Goal: Transaction & Acquisition: Purchase product/service

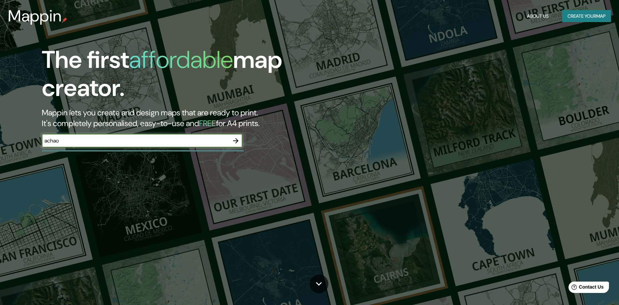
type input "achao"
click at [234, 139] on icon "button" at bounding box center [236, 141] width 8 height 8
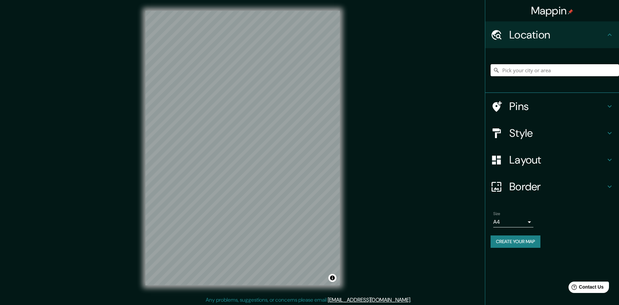
click at [555, 68] on input "Pick your city or area" at bounding box center [554, 70] width 128 height 12
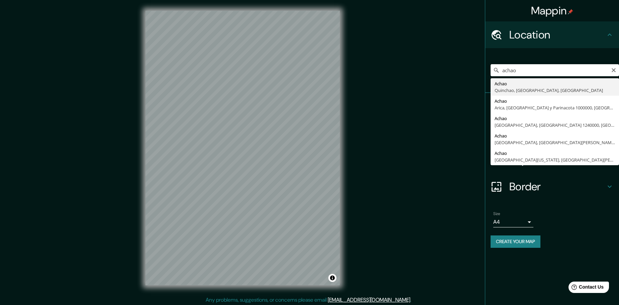
type input "Achao, Quinchao, Región de Los Lagos, Chile"
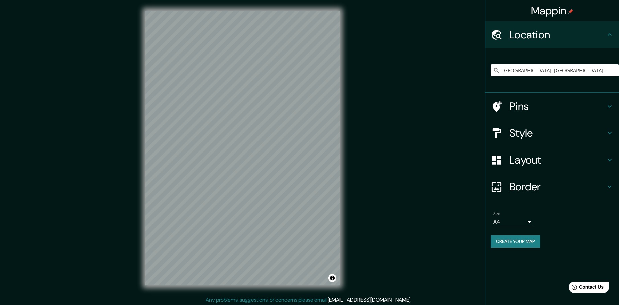
click at [610, 157] on icon at bounding box center [609, 160] width 8 height 8
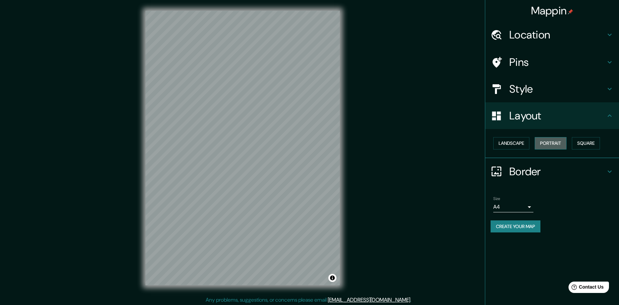
click at [546, 142] on button "Portrait" at bounding box center [551, 143] width 32 height 12
click at [579, 144] on button "Square" at bounding box center [586, 143] width 28 height 12
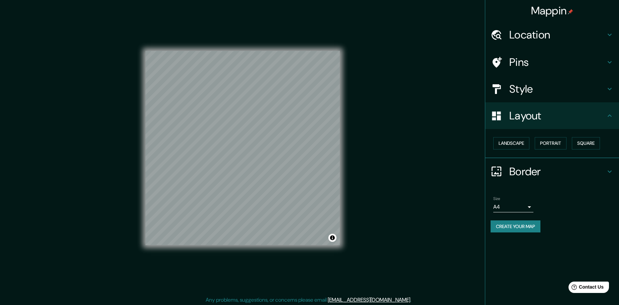
click at [610, 34] on icon at bounding box center [609, 35] width 8 height 8
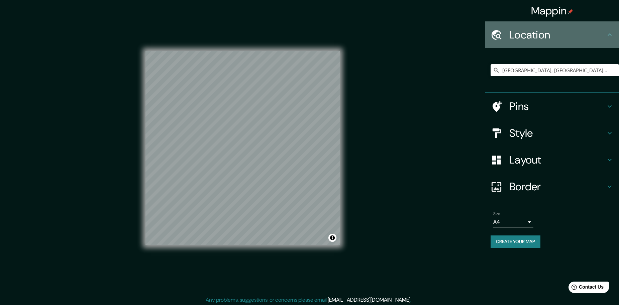
click at [610, 34] on icon at bounding box center [609, 34] width 4 height 2
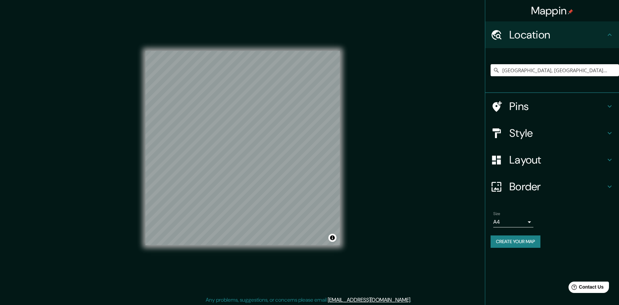
click at [589, 132] on h4 "Style" at bounding box center [557, 132] width 96 height 13
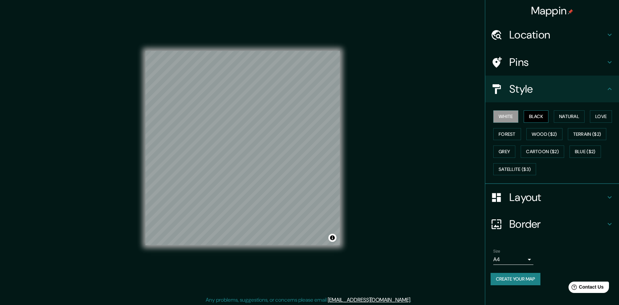
click at [538, 117] on button "Black" at bounding box center [536, 116] width 25 height 12
click at [542, 131] on button "Wood ($2)" at bounding box center [544, 134] width 36 height 12
click at [514, 160] on div "White Black Natural Love Forest Wood ($2) Terrain ($2) Grey Cartoon ($2) Blue (…" at bounding box center [554, 143] width 128 height 70
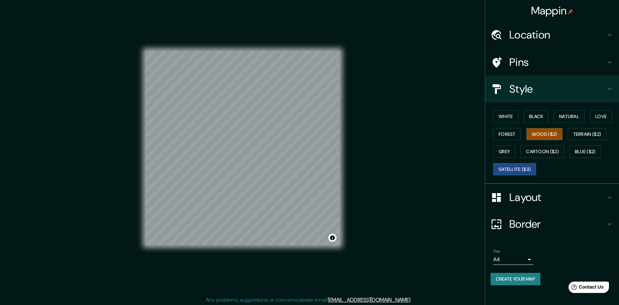
click at [523, 169] on button "Satellite ($3)" at bounding box center [514, 169] width 43 height 12
click at [597, 118] on button "Love" at bounding box center [601, 116] width 22 height 12
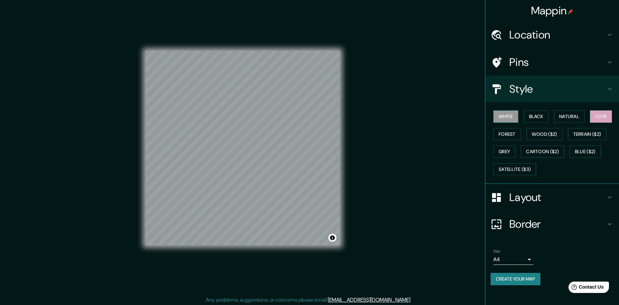
click at [505, 116] on button "White" at bounding box center [505, 116] width 25 height 12
click at [526, 198] on h4 "Layout" at bounding box center [557, 197] width 96 height 13
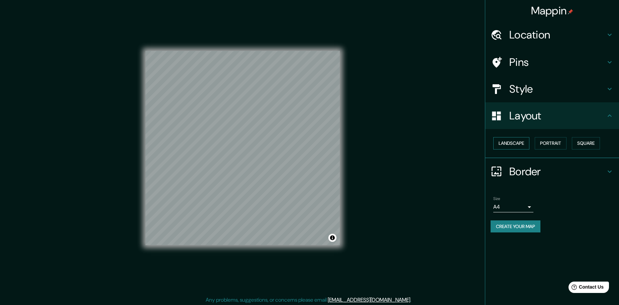
click at [520, 144] on button "Landscape" at bounding box center [511, 143] width 36 height 12
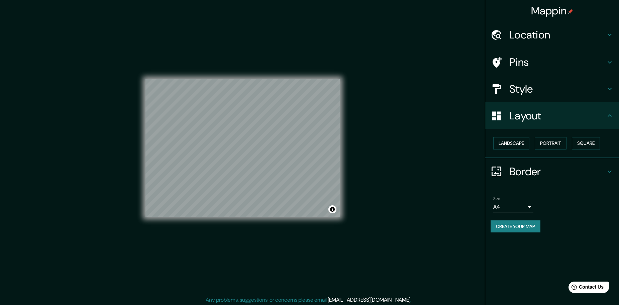
click at [527, 208] on body "Mappin Location Achao, Quinchao, Región de Los Lagos, Chile Pins Style Layout L…" at bounding box center [309, 152] width 619 height 305
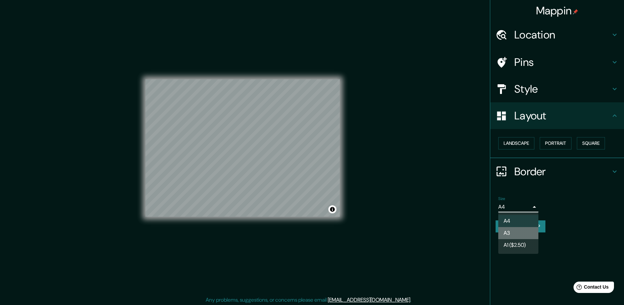
click at [518, 229] on li "A3" at bounding box center [518, 233] width 40 height 12
type input "a4"
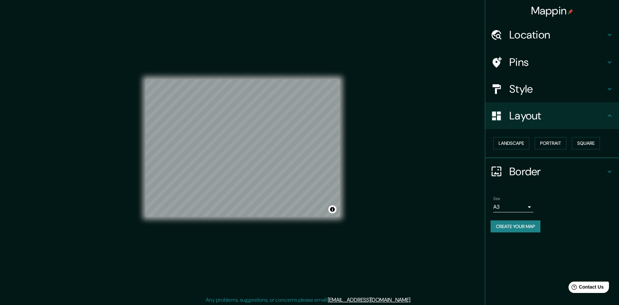
click at [541, 96] on div "Style" at bounding box center [552, 89] width 134 height 27
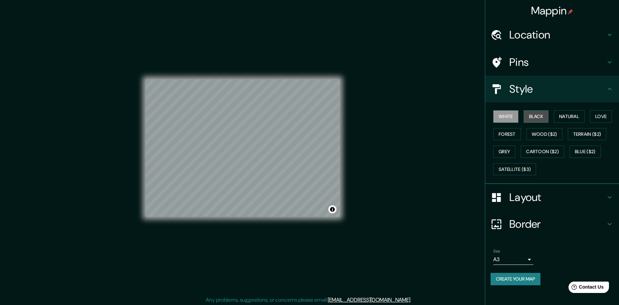
click at [535, 119] on button "Black" at bounding box center [536, 116] width 25 height 12
click at [511, 284] on button "Create your map" at bounding box center [515, 279] width 50 height 12
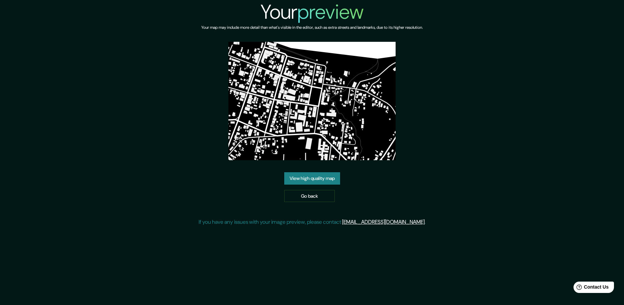
click at [278, 109] on img at bounding box center [311, 101] width 167 height 118
click at [295, 181] on link "View high quality map" at bounding box center [312, 178] width 56 height 12
click at [297, 195] on link "Go back" at bounding box center [309, 196] width 50 height 12
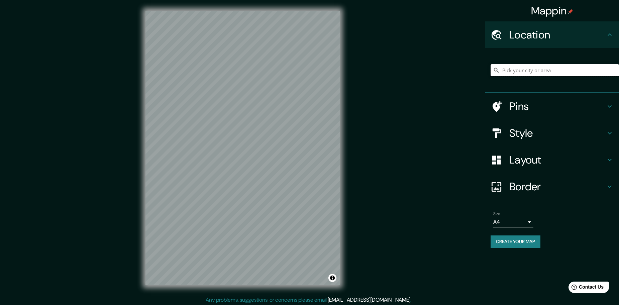
click at [532, 73] on input "Pick your city or area" at bounding box center [554, 70] width 128 height 12
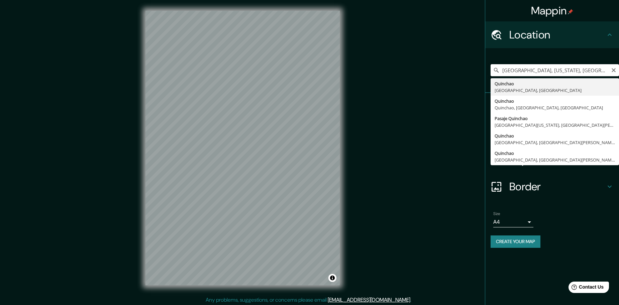
type input "Quinchao, [GEOGRAPHIC_DATA], [GEOGRAPHIC_DATA]"
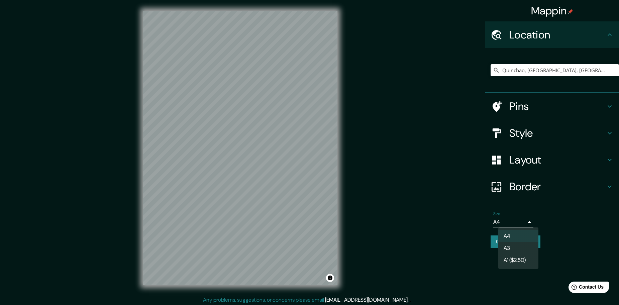
click at [530, 219] on body "Mappin Location Quinchao, Región de Los Lagos, Chile Pins Style Layout Border C…" at bounding box center [309, 152] width 619 height 305
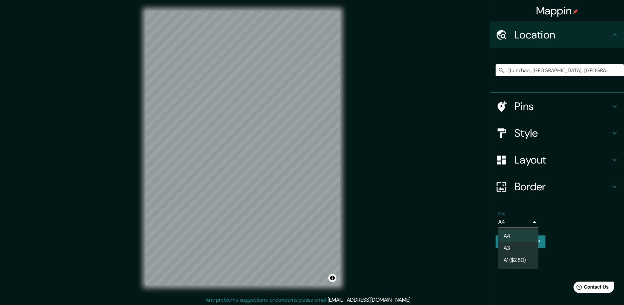
click at [515, 248] on li "A3" at bounding box center [518, 248] width 40 height 12
type input "a4"
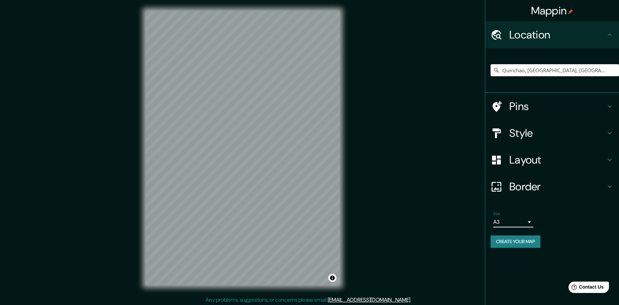
click at [541, 159] on h4 "Layout" at bounding box center [557, 159] width 96 height 13
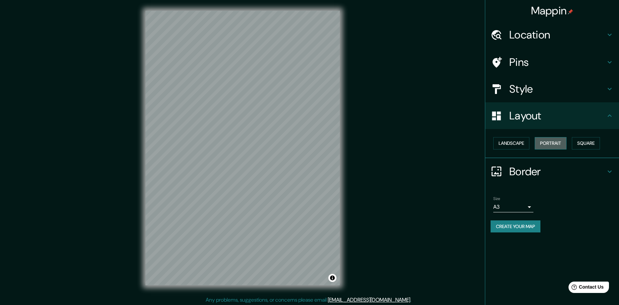
click at [557, 143] on button "Portrait" at bounding box center [551, 143] width 32 height 12
click at [547, 140] on button "Portrait" at bounding box center [551, 143] width 32 height 12
click at [513, 138] on button "Landscape" at bounding box center [511, 143] width 36 height 12
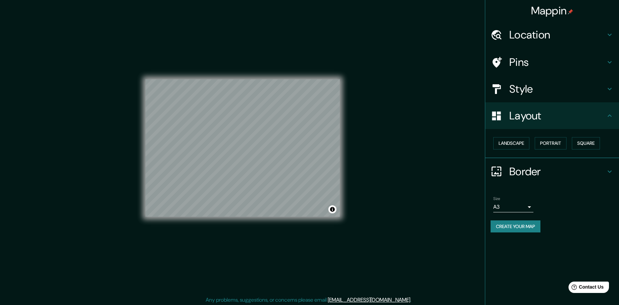
click at [552, 94] on h4 "Style" at bounding box center [557, 88] width 96 height 13
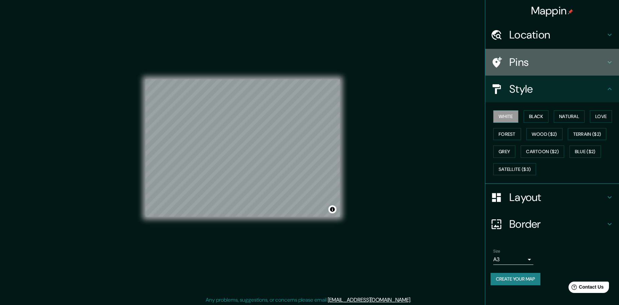
click at [553, 65] on h4 "Pins" at bounding box center [557, 61] width 96 height 13
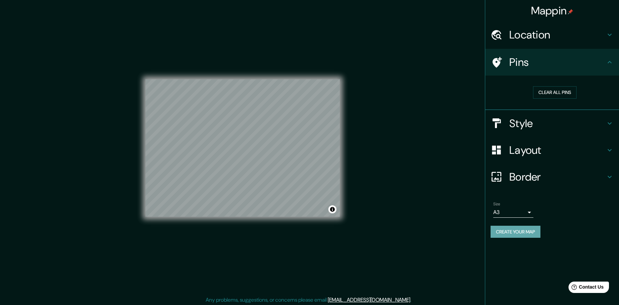
click at [517, 235] on button "Create your map" at bounding box center [515, 232] width 50 height 12
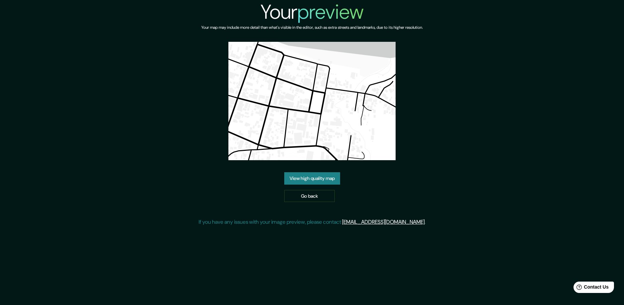
click at [311, 176] on link "View high quality map" at bounding box center [312, 178] width 56 height 12
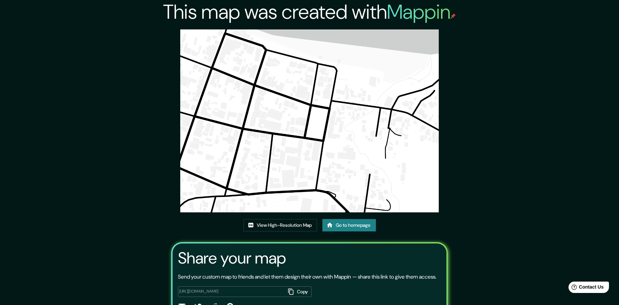
click at [364, 226] on link "Go to homepage" at bounding box center [348, 225] width 53 height 12
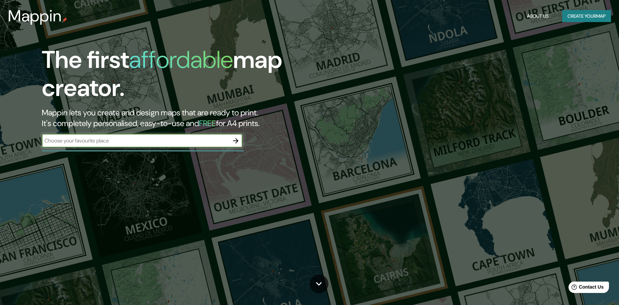
click at [178, 136] on div "​" at bounding box center [142, 140] width 201 height 13
type input "achao"
click at [236, 141] on icon "button" at bounding box center [236, 141] width 8 height 8
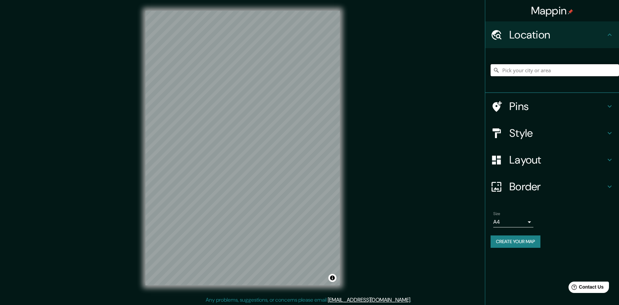
click at [533, 72] on input "Pick your city or area" at bounding box center [554, 70] width 128 height 12
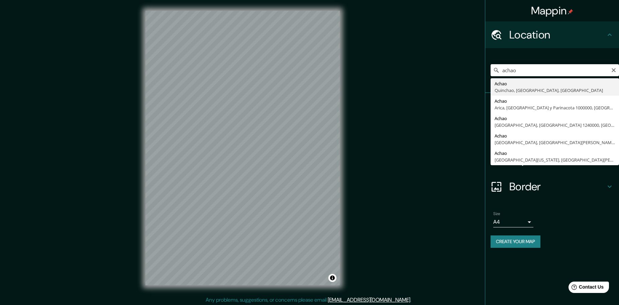
type input "[GEOGRAPHIC_DATA], [GEOGRAPHIC_DATA], [GEOGRAPHIC_DATA], [GEOGRAPHIC_DATA]"
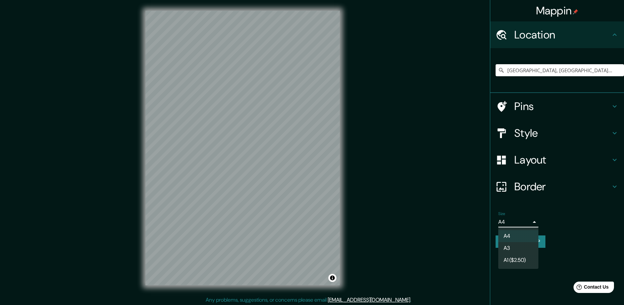
click at [519, 223] on body "Mappin Location Achao, Quinchao, Región de Los Lagos, Chile Pins Style Layout B…" at bounding box center [312, 152] width 624 height 305
click at [508, 250] on li "A3" at bounding box center [518, 248] width 40 height 12
type input "a4"
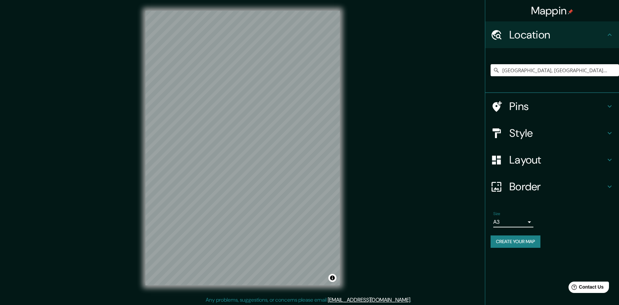
click at [523, 155] on h4 "Layout" at bounding box center [557, 159] width 96 height 13
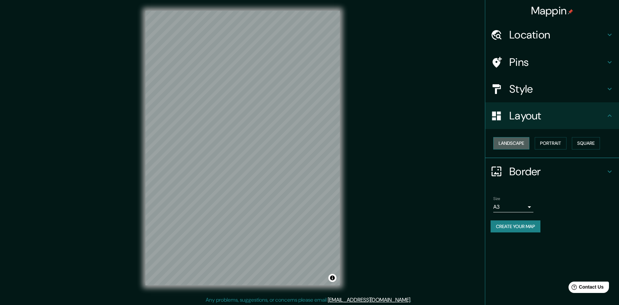
click at [509, 141] on button "Landscape" at bounding box center [511, 143] width 36 height 12
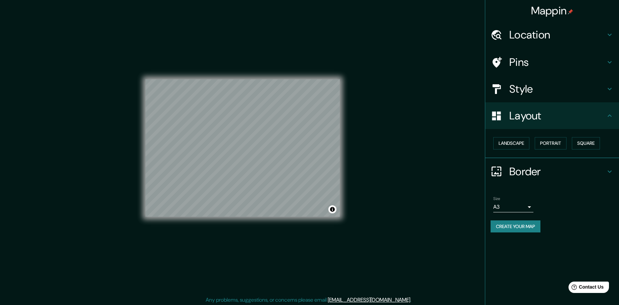
click at [526, 88] on h4 "Style" at bounding box center [557, 88] width 96 height 13
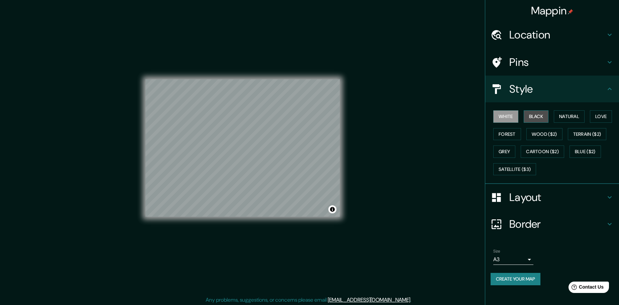
click at [532, 116] on button "Black" at bounding box center [536, 116] width 25 height 12
click at [576, 117] on button "Natural" at bounding box center [569, 116] width 31 height 12
click at [538, 278] on button "Create your map" at bounding box center [515, 279] width 50 height 12
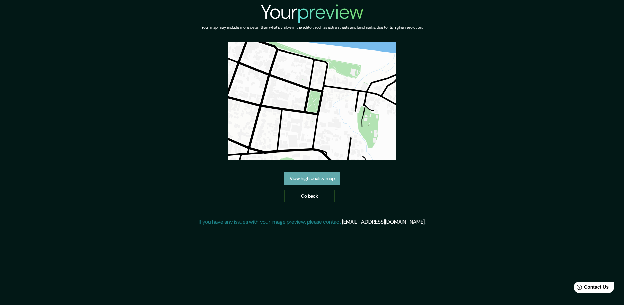
click at [309, 179] on link "View high quality map" at bounding box center [312, 178] width 56 height 12
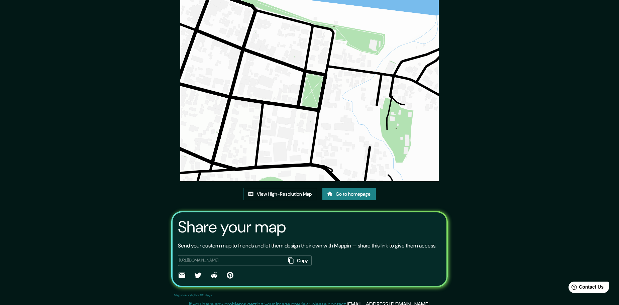
scroll to position [37, 0]
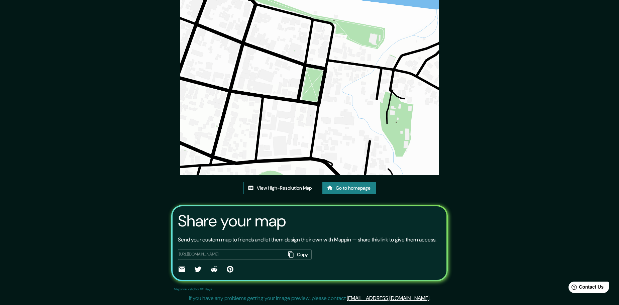
click at [285, 186] on link "View High-Resolution Map" at bounding box center [280, 188] width 74 height 12
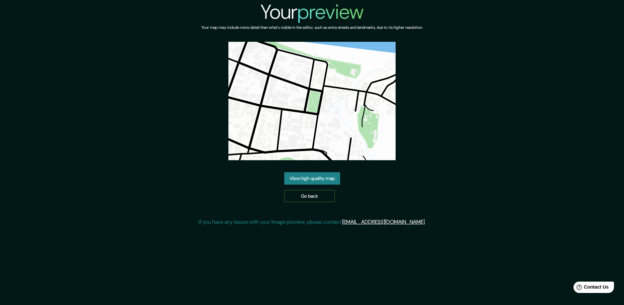
click at [302, 193] on link "Go back" at bounding box center [309, 196] width 50 height 12
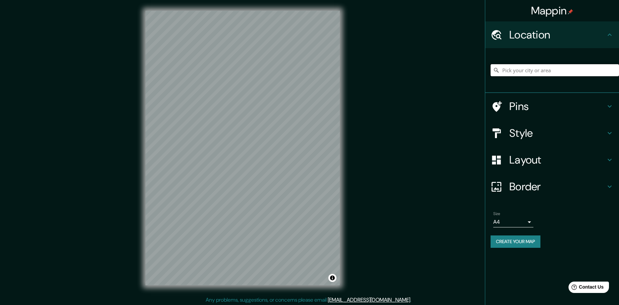
click at [526, 75] on input "Pick your city or area" at bounding box center [554, 70] width 128 height 12
type input "[GEOGRAPHIC_DATA], [GEOGRAPHIC_DATA], [GEOGRAPHIC_DATA], [GEOGRAPHIC_DATA]"
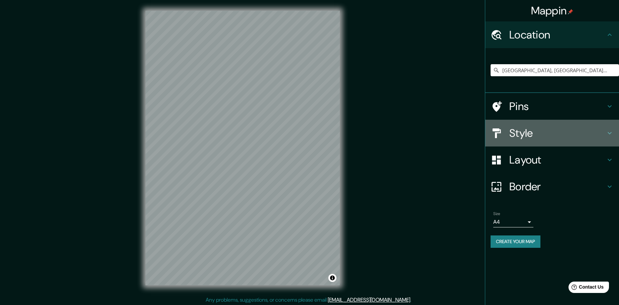
click at [539, 137] on h4 "Style" at bounding box center [557, 132] width 96 height 13
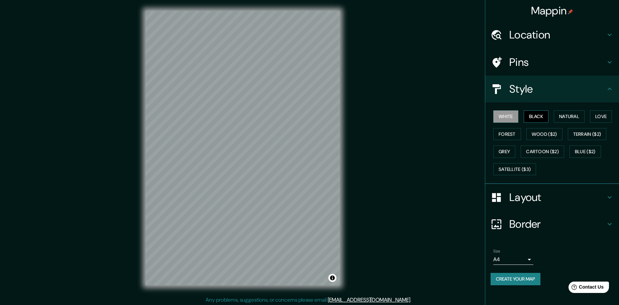
click at [534, 120] on button "Black" at bounding box center [536, 116] width 25 height 12
click at [507, 259] on body "Mappin Location Achao, Quinchao, Región de Los Lagos, Chile Achao Quinchao, Reg…" at bounding box center [309, 152] width 619 height 305
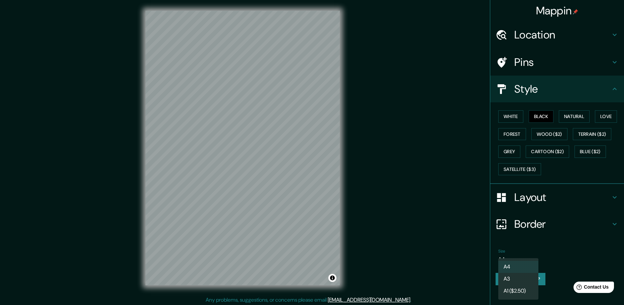
click at [508, 276] on li "A3" at bounding box center [518, 279] width 40 height 12
type input "a4"
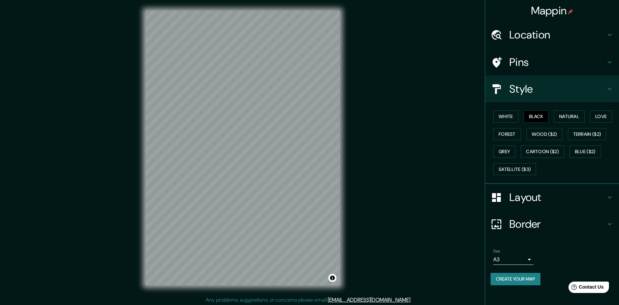
click at [508, 275] on button "Create your map" at bounding box center [515, 279] width 50 height 12
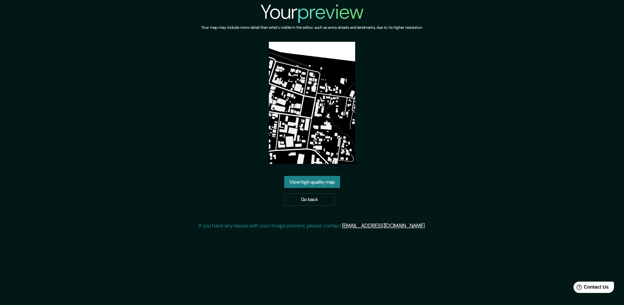
click at [332, 184] on link "View high quality map" at bounding box center [312, 182] width 56 height 12
